Goal: Check status: Check status

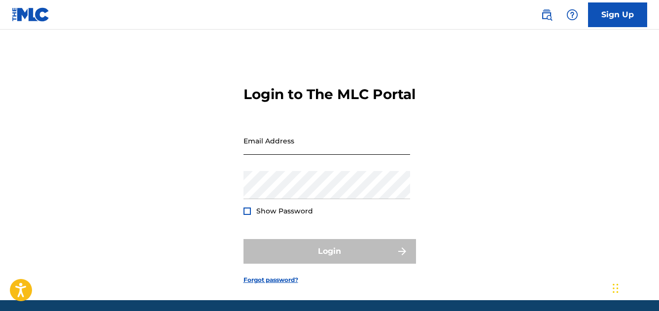
click at [296, 155] on input "Email Address" at bounding box center [327, 141] width 167 height 28
type input "[EMAIL_ADDRESS][DOMAIN_NAME]"
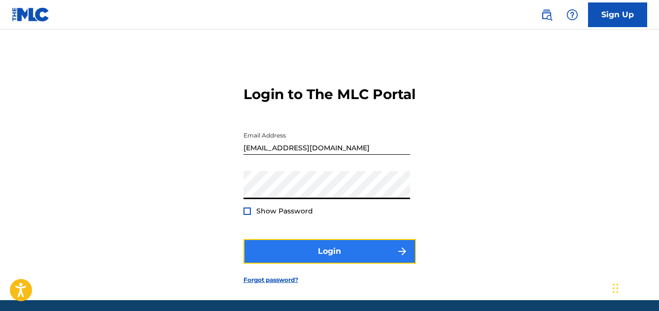
click at [339, 264] on button "Login" at bounding box center [330, 251] width 173 height 25
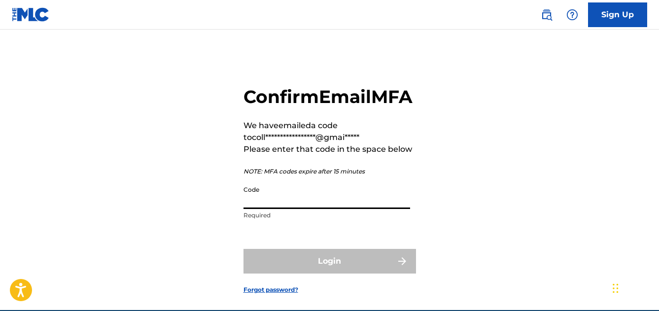
click at [257, 209] on input "Code" at bounding box center [327, 195] width 167 height 28
paste input "563969"
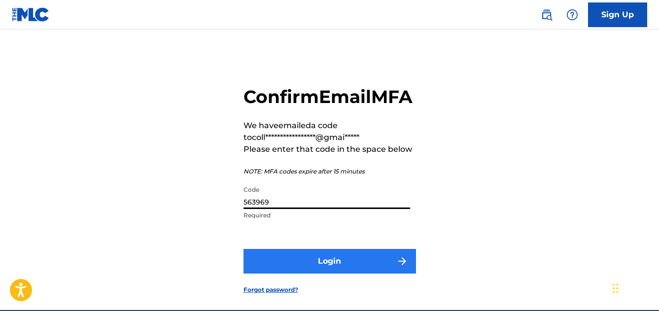
type input "563969"
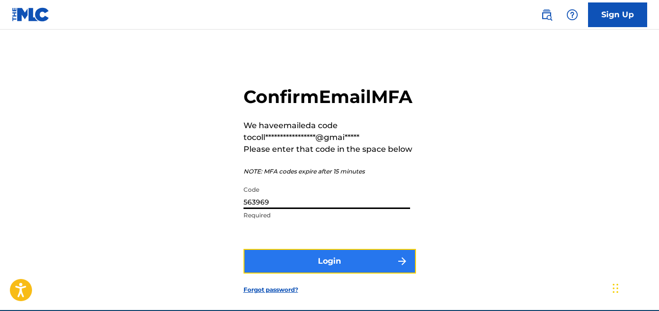
click at [329, 274] on button "Login" at bounding box center [330, 261] width 173 height 25
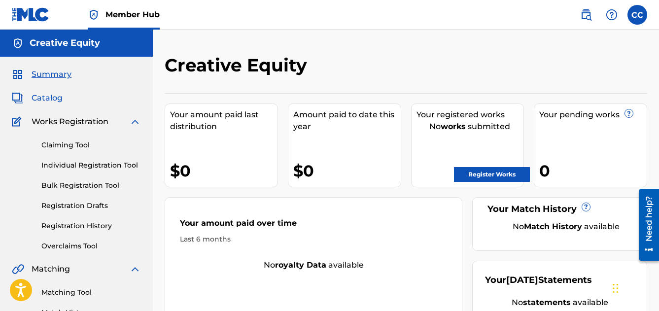
click at [42, 97] on span "Catalog" at bounding box center [47, 98] width 31 height 12
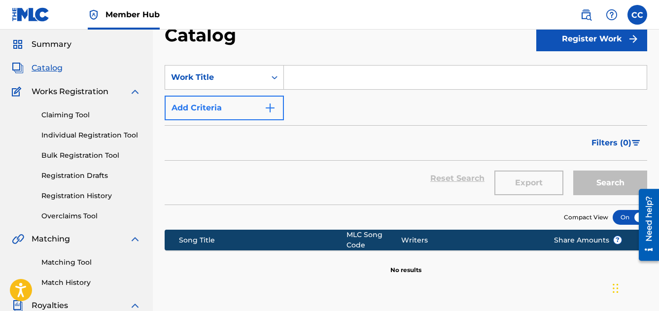
scroll to position [4, 0]
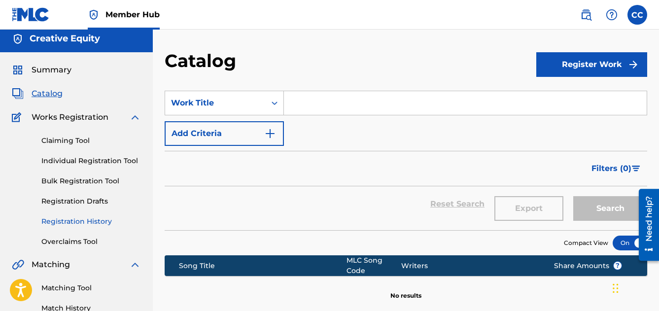
click at [62, 222] on link "Registration History" at bounding box center [91, 222] width 100 height 10
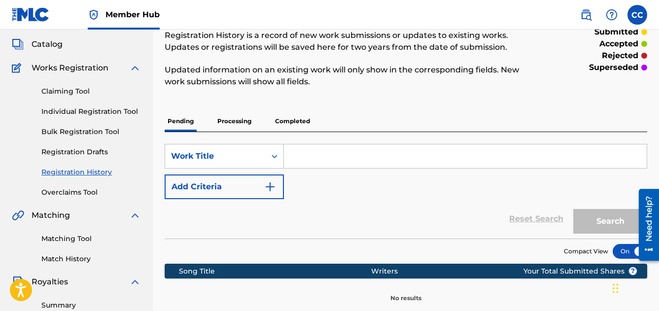
scroll to position [44, 0]
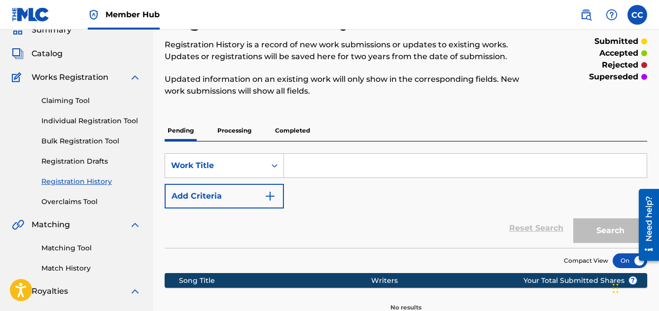
click at [238, 124] on p "Processing" at bounding box center [235, 130] width 40 height 21
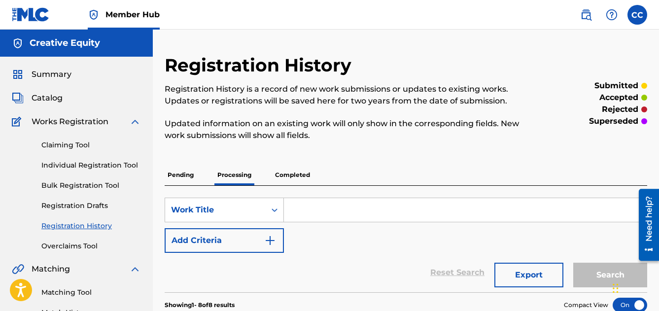
click at [290, 179] on p "Completed" at bounding box center [292, 175] width 41 height 21
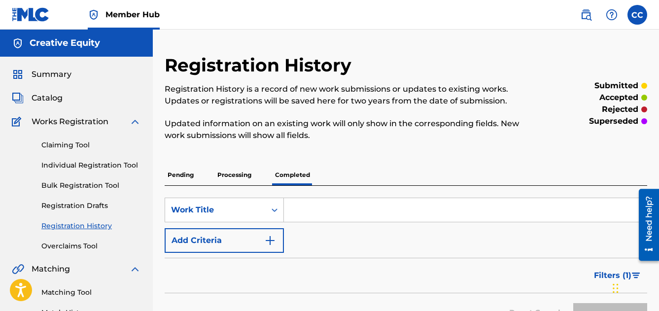
click at [232, 174] on p "Processing" at bounding box center [235, 175] width 40 height 21
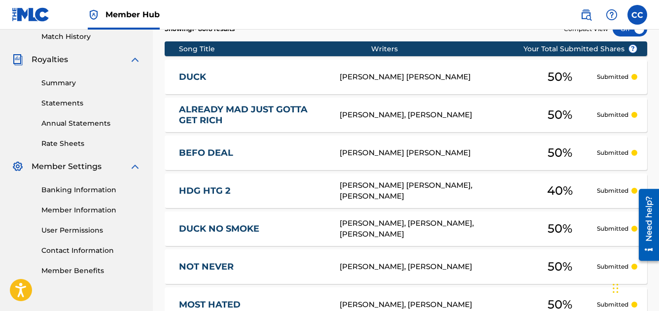
scroll to position [276, 0]
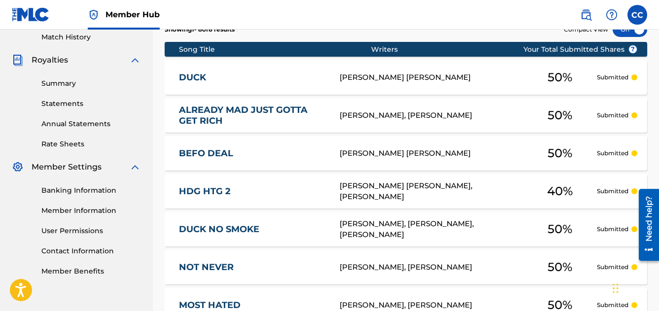
click at [292, 74] on link "DUCK" at bounding box center [252, 77] width 147 height 11
